Goal: Transaction & Acquisition: Subscribe to service/newsletter

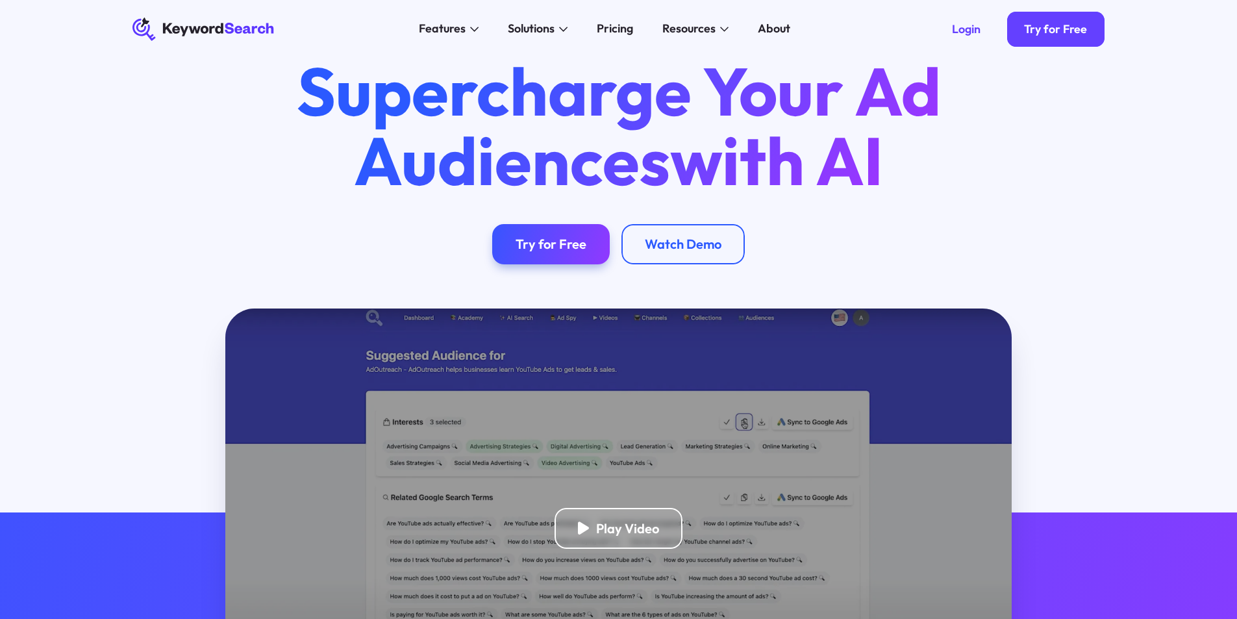
click at [618, 520] on div "Play Video" at bounding box center [627, 528] width 63 height 16
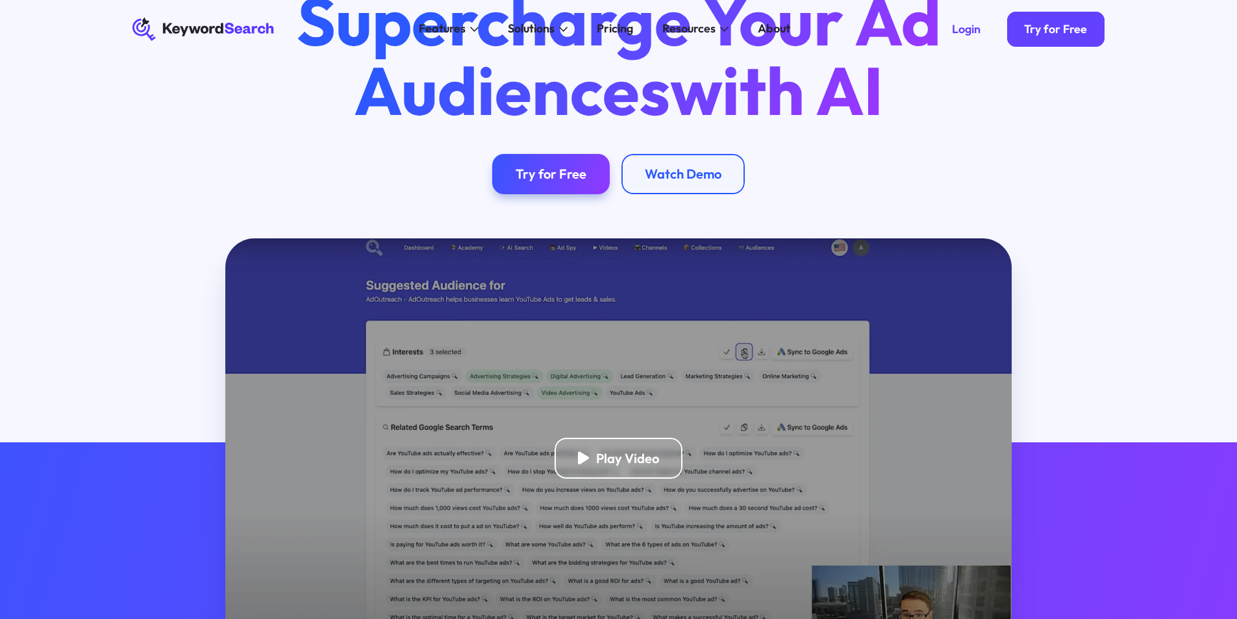
scroll to position [65, 0]
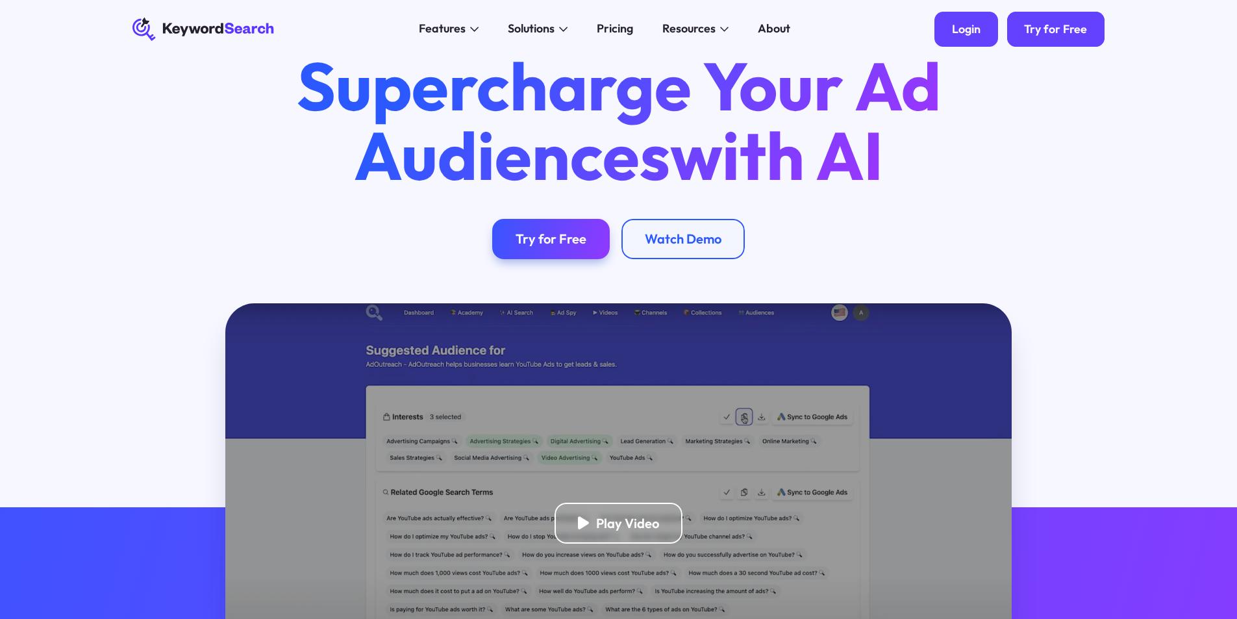
click at [966, 31] on div "Login" at bounding box center [966, 29] width 29 height 14
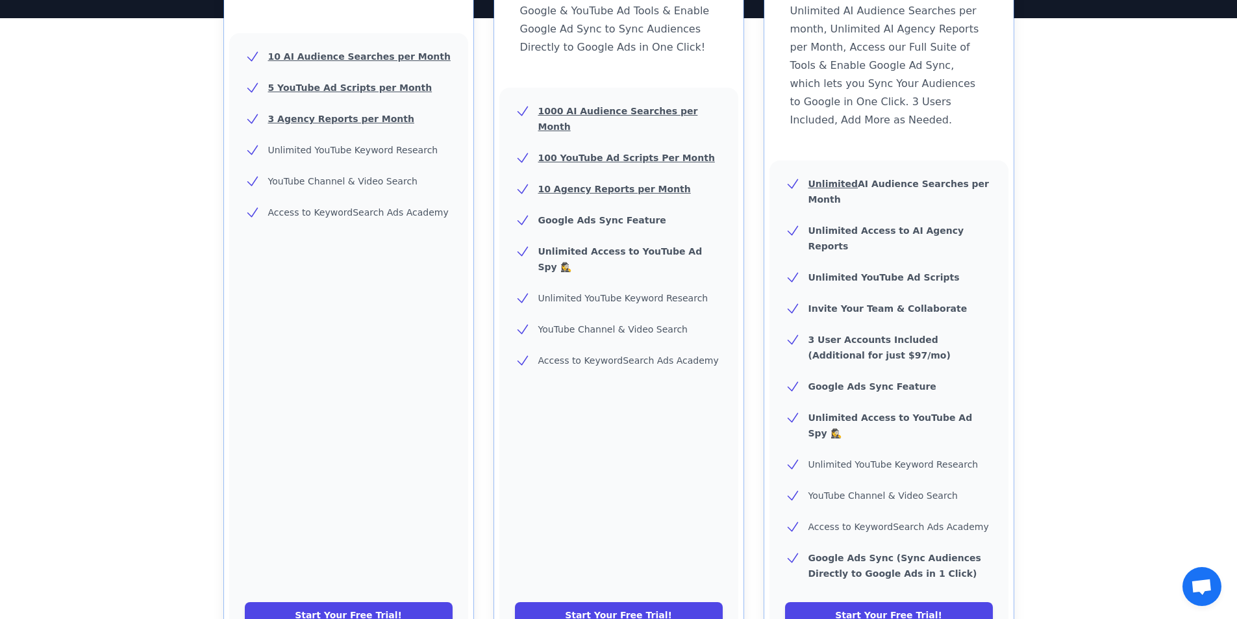
scroll to position [649, 0]
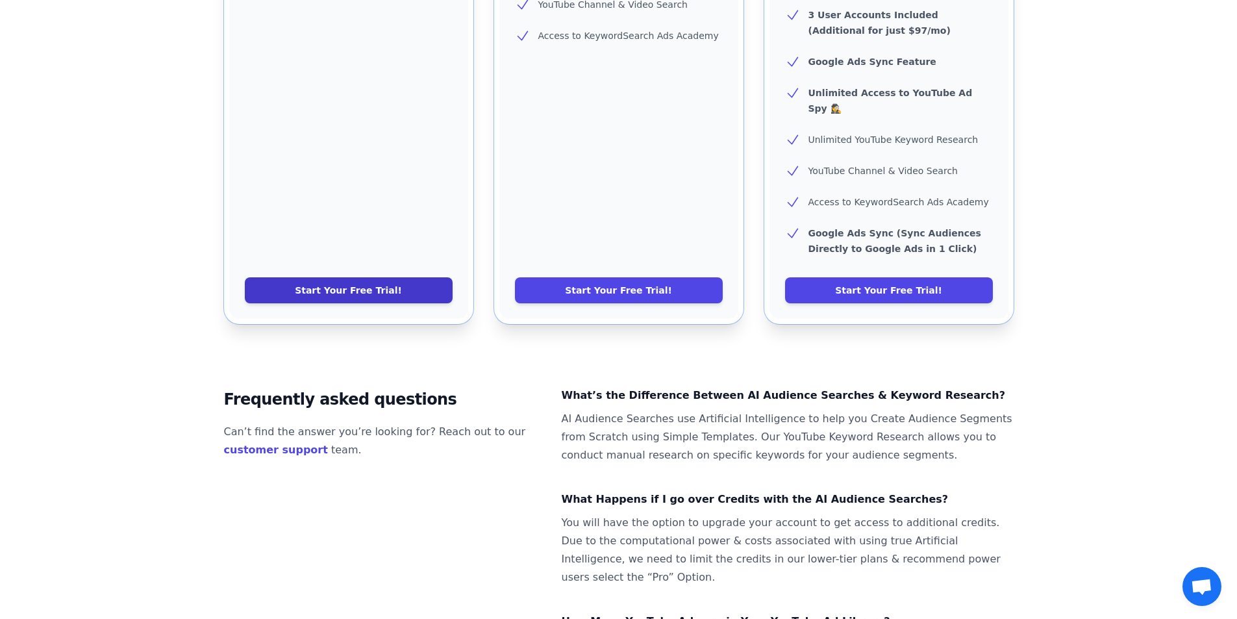
click at [327, 277] on link "Start Your Free Trial!" at bounding box center [349, 290] width 208 height 26
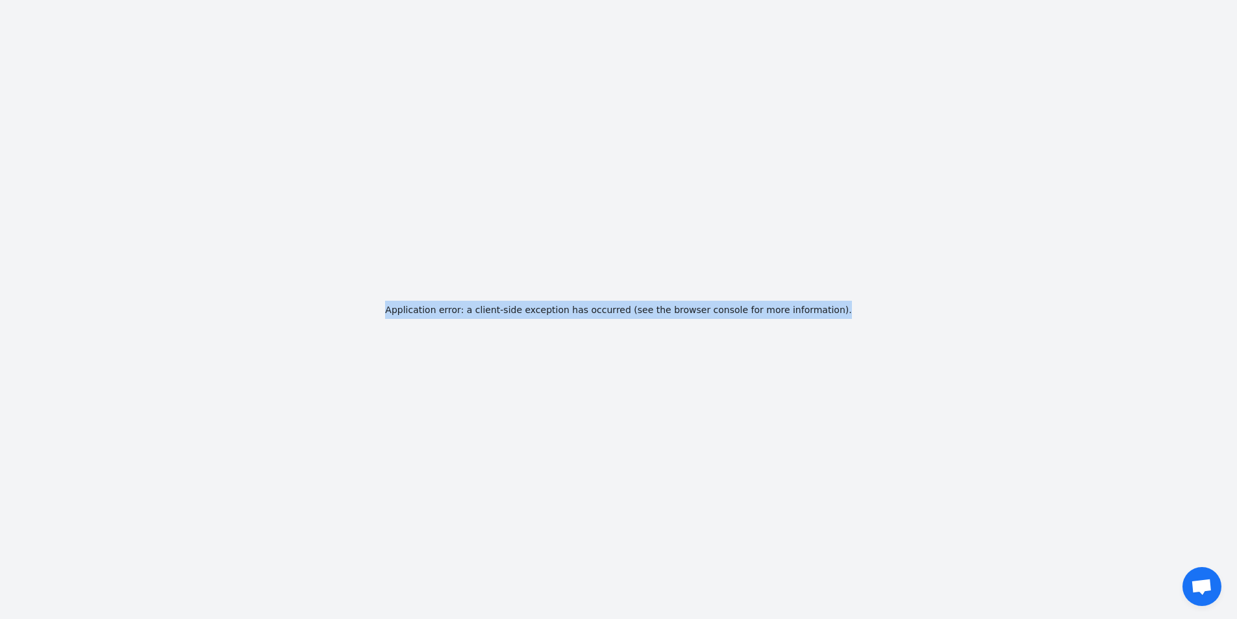
drag, startPoint x: 864, startPoint y: 328, endPoint x: 388, endPoint y: 297, distance: 476.9
click at [389, 299] on div "Application error: a client-side exception has occurred (see the browser consol…" at bounding box center [618, 309] width 1237 height 619
